Goal: Check status: Check status

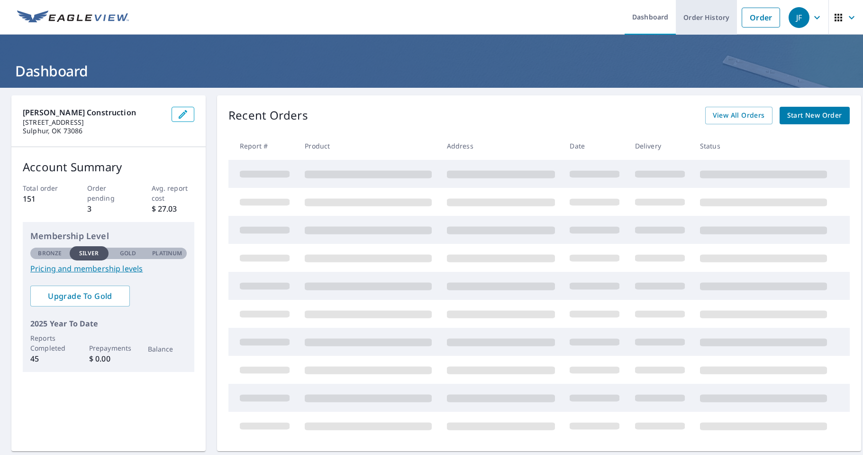
click at [702, 18] on link "Order History" at bounding box center [706, 17] width 61 height 35
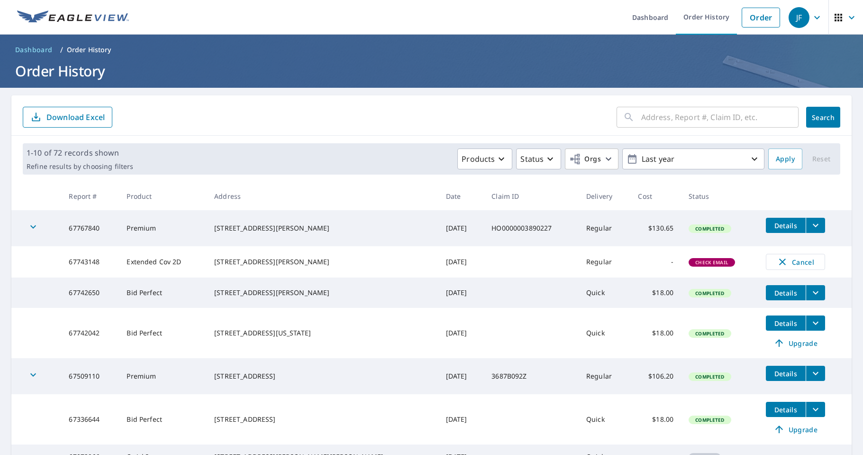
click at [660, 114] on input "text" at bounding box center [719, 117] width 157 height 27
type input "719"
click at [821, 118] on span "Search" at bounding box center [823, 117] width 19 height 9
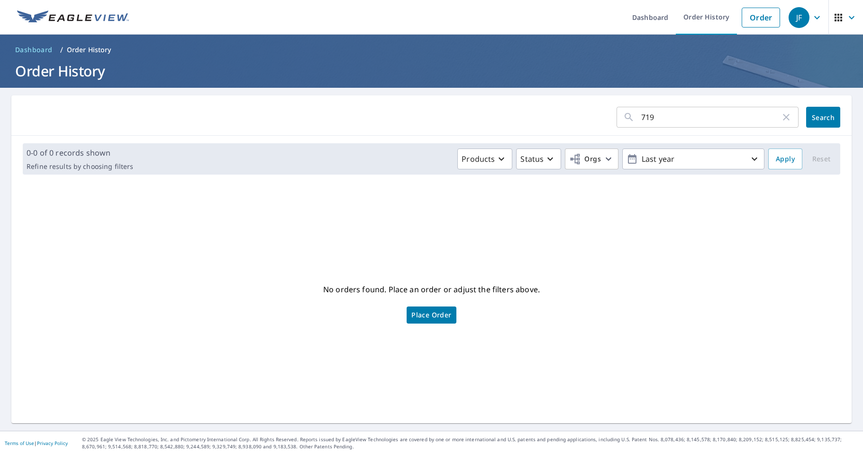
click at [683, 116] on input "719" at bounding box center [710, 117] width 139 height 27
drag, startPoint x: 666, startPoint y: 118, endPoint x: 622, endPoint y: 110, distance: 44.7
click at [622, 110] on div "719 ​" at bounding box center [708, 117] width 182 height 21
type input "wynnewood"
click at [817, 117] on button "Search" at bounding box center [823, 117] width 34 height 21
